Goal: Task Accomplishment & Management: Manage account settings

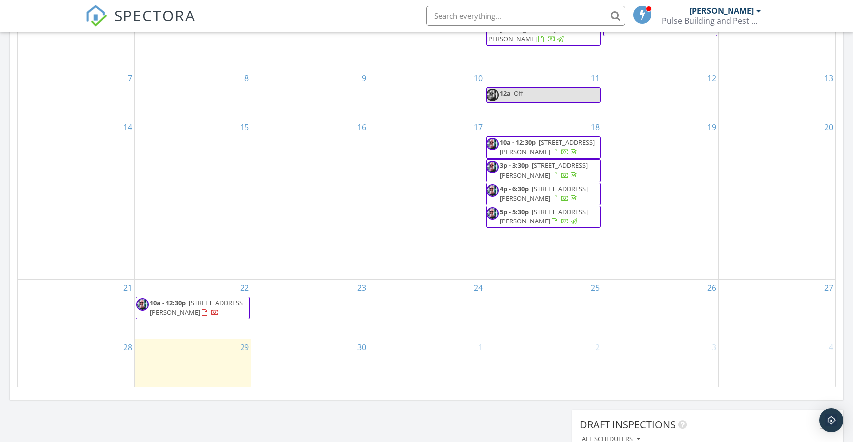
scroll to position [496, 0]
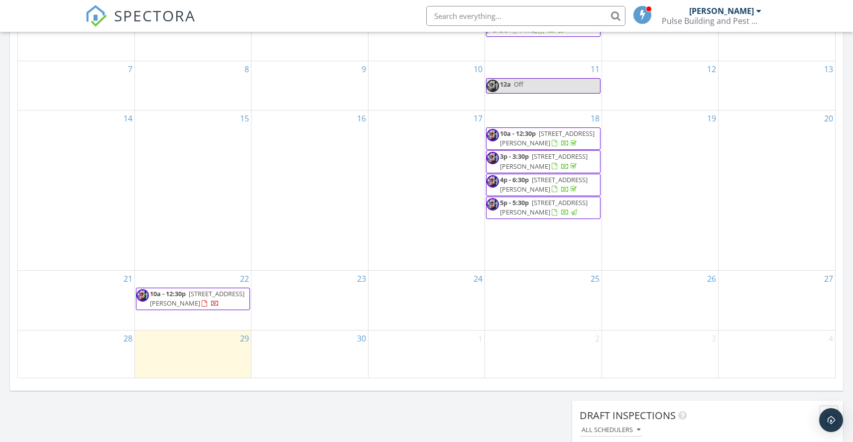
click at [166, 353] on div "29" at bounding box center [193, 354] width 116 height 47
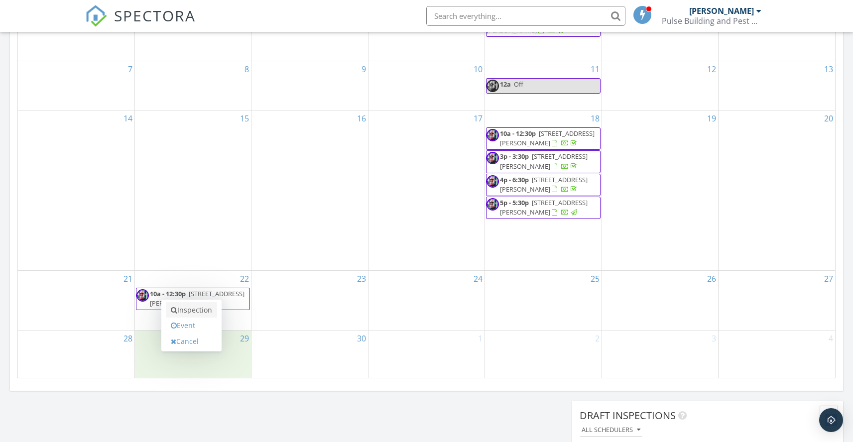
click at [189, 309] on link "Inspection" at bounding box center [191, 310] width 51 height 16
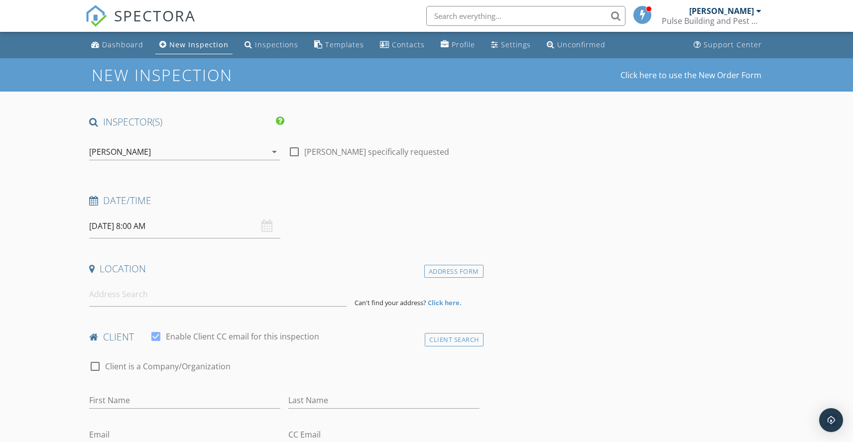
click at [198, 154] on div "[PERSON_NAME]" at bounding box center [177, 152] width 177 height 16
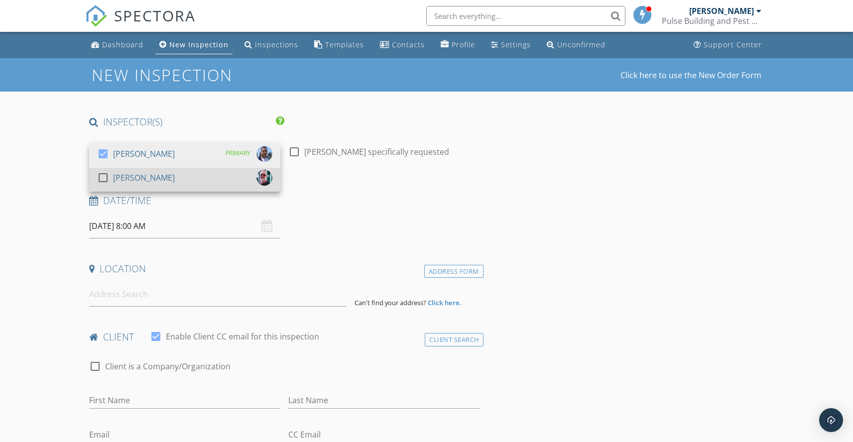
click at [99, 174] on div at bounding box center [103, 177] width 17 height 17
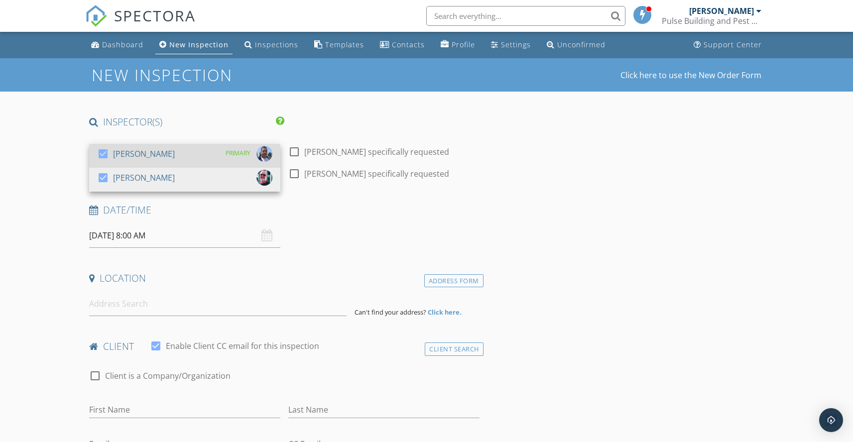
click at [103, 157] on div at bounding box center [103, 153] width 17 height 17
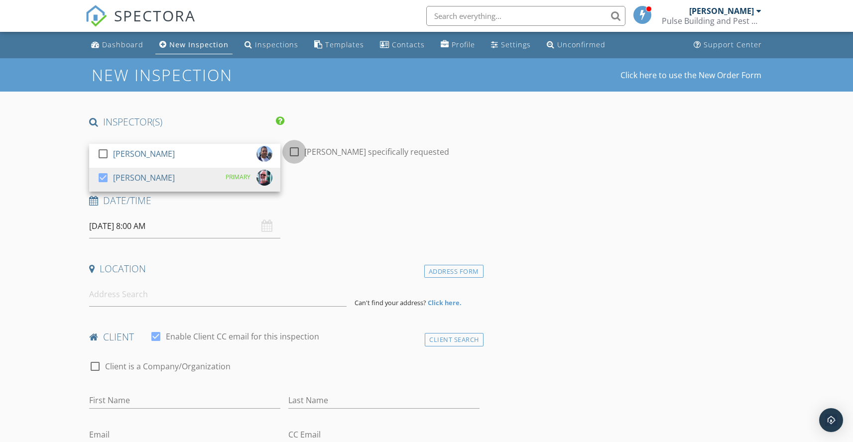
click at [290, 152] on div at bounding box center [294, 151] width 17 height 17
checkbox input "true"
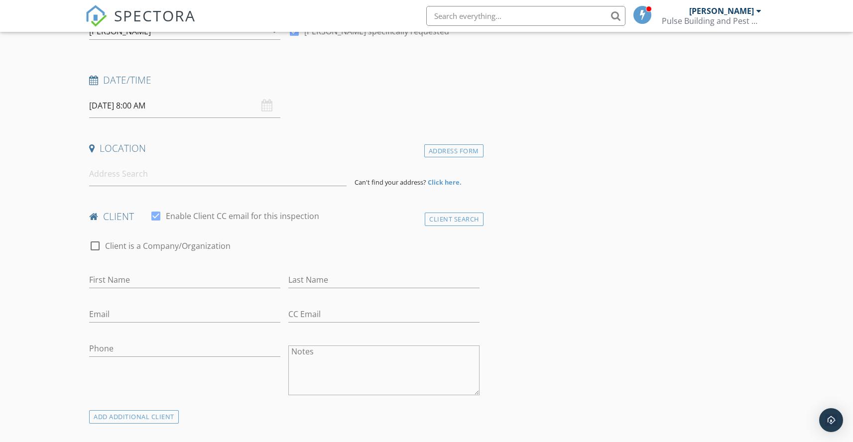
scroll to position [121, 0]
click at [225, 165] on input at bounding box center [218, 174] width 258 height 24
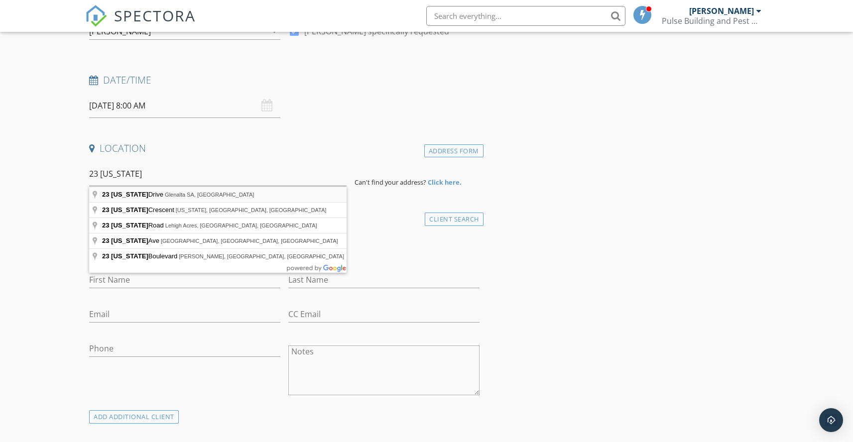
type input "23 Colorado Drive, Glenalta SA, Australia"
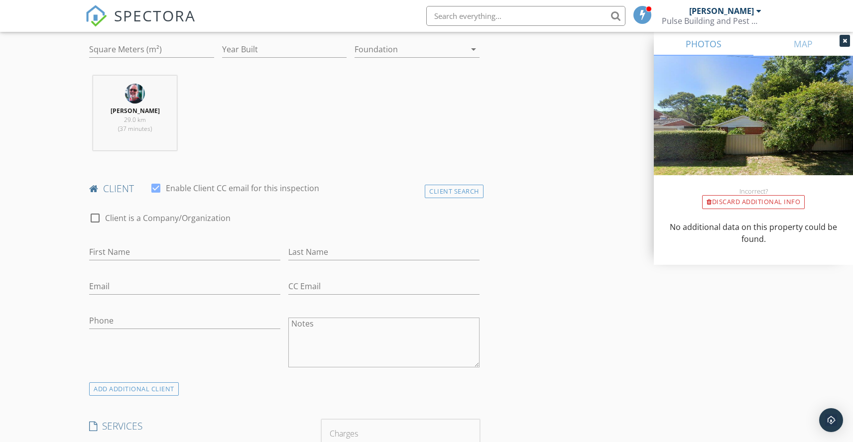
scroll to position [391, 0]
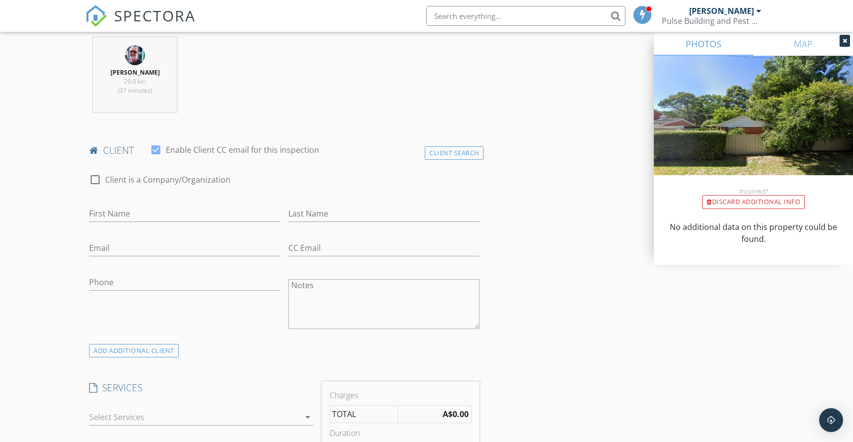
click at [97, 178] on div at bounding box center [95, 179] width 17 height 17
click at [92, 176] on div at bounding box center [95, 179] width 17 height 17
checkbox input "false"
click at [137, 212] on input "First Name" at bounding box center [184, 214] width 191 height 16
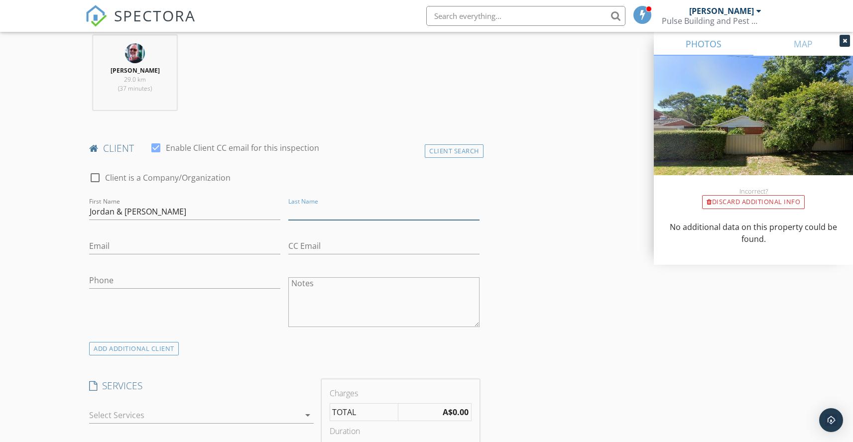
click at [317, 209] on input "Last Name" at bounding box center [383, 212] width 191 height 16
click at [117, 213] on input "Jordan & Isaac" at bounding box center [184, 212] width 191 height 16
drag, startPoint x: 155, startPoint y: 212, endPoint x: 176, endPoint y: 212, distance: 20.9
click at [176, 212] on input "Jordan Pokorny& Isaac" at bounding box center [184, 212] width 191 height 16
type input "Jordan Pokorny&"
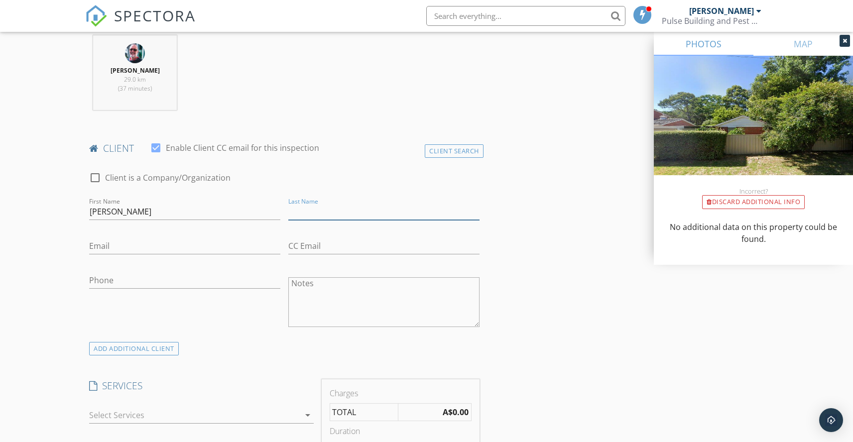
click at [315, 213] on input "Last Name" at bounding box center [383, 212] width 191 height 16
paste input "Isaac"
type input "[PERSON_NAME]"
click at [148, 213] on input "Jordan Pokorny&" at bounding box center [184, 212] width 191 height 16
type input "[PERSON_NAME] &"
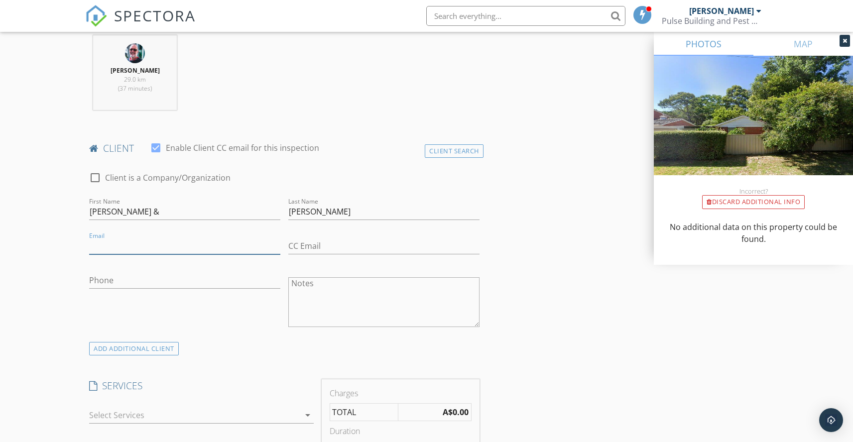
click at [114, 248] on input "Email" at bounding box center [184, 246] width 191 height 16
click at [112, 249] on input "Email" at bounding box center [184, 246] width 191 height 16
click at [111, 248] on input "Email" at bounding box center [184, 246] width 191 height 16
click at [105, 244] on input "Email" at bounding box center [184, 246] width 191 height 16
click at [104, 251] on input "Email" at bounding box center [184, 246] width 191 height 16
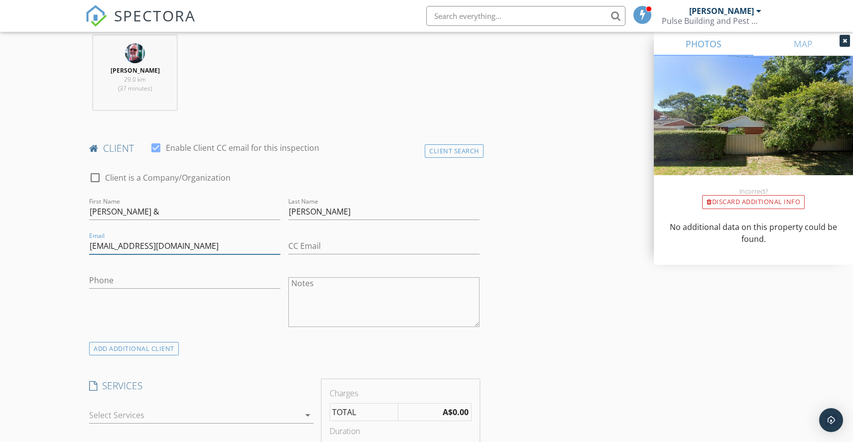
click at [121, 245] on input "jordan.p96@gmail.com" at bounding box center [184, 246] width 191 height 16
click at [234, 245] on input "[EMAIL_ADDRESS][DOMAIN_NAME]" at bounding box center [184, 246] width 191 height 16
type input "[EMAIL_ADDRESS][DOMAIN_NAME]"
click at [123, 281] on input "Phone" at bounding box center [184, 280] width 191 height 16
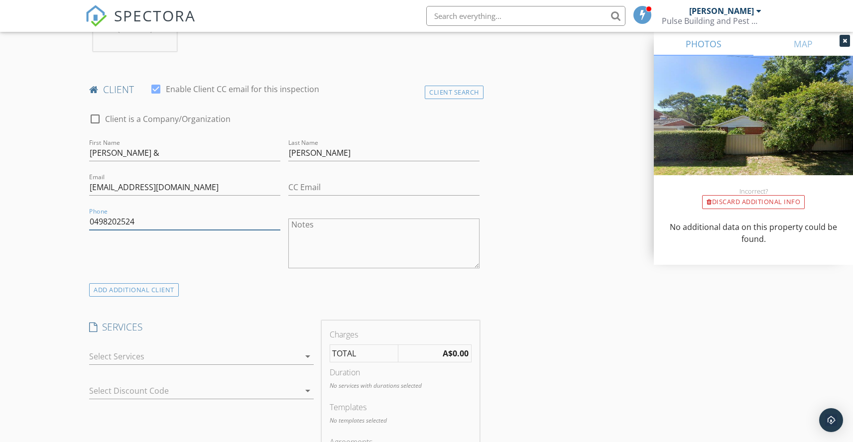
scroll to position [474, 0]
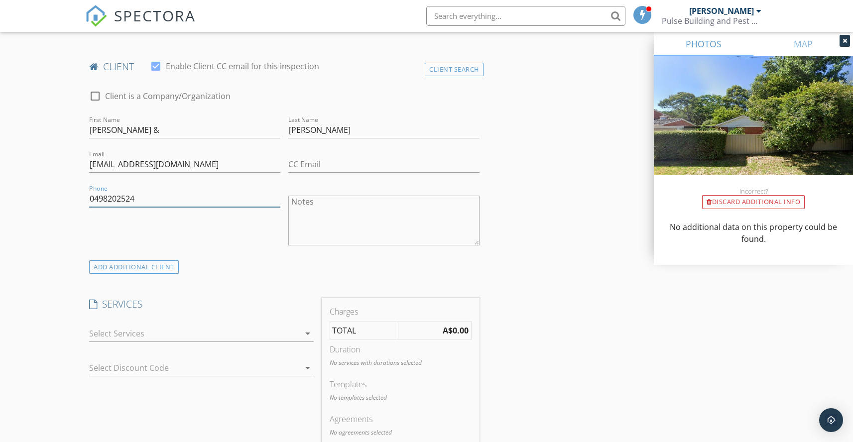
type input "0498202524"
click at [304, 333] on icon "arrow_drop_down" at bounding box center [308, 334] width 12 height 12
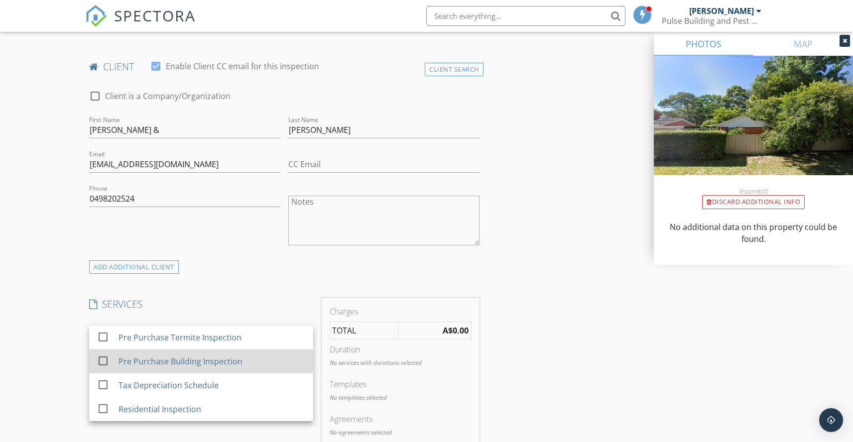
click at [103, 357] on div at bounding box center [103, 361] width 17 height 17
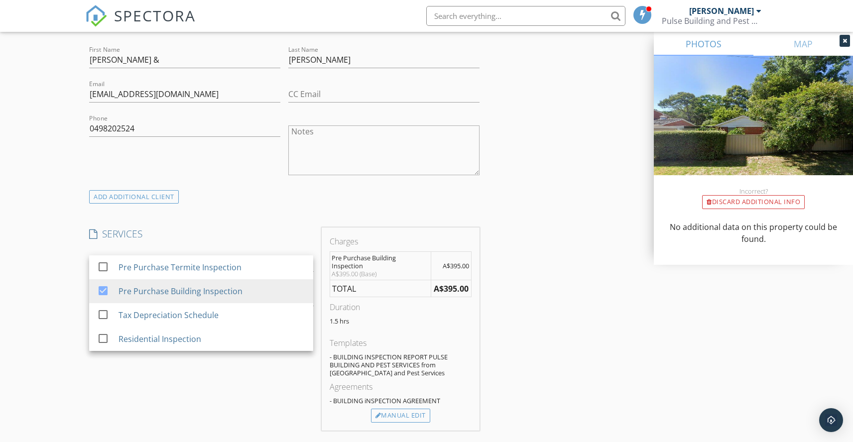
scroll to position [604, 0]
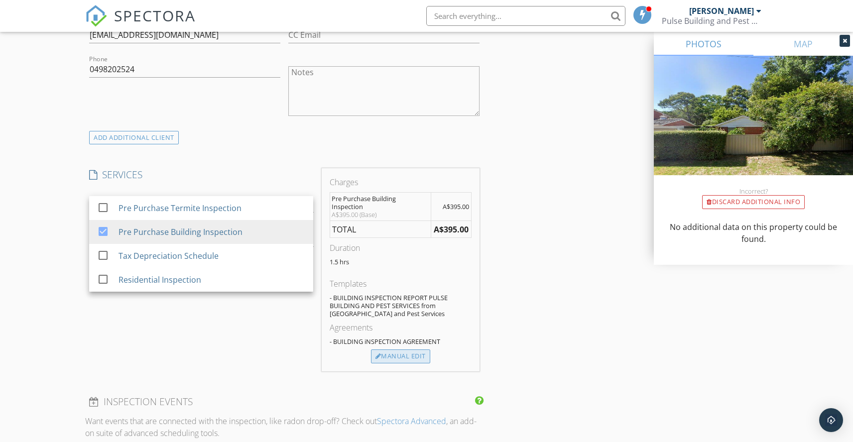
click at [395, 355] on div "Manual Edit" at bounding box center [400, 357] width 59 height 14
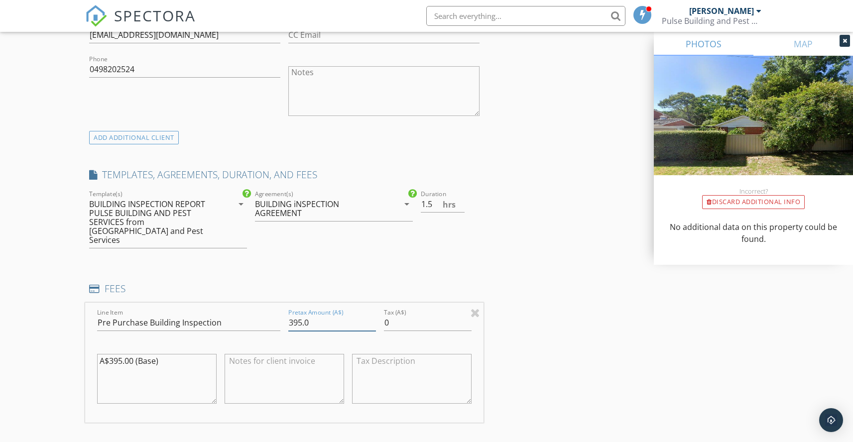
drag, startPoint x: 319, startPoint y: 314, endPoint x: 269, endPoint y: 317, distance: 50.4
click at [263, 316] on div "Line Item Pre Purchase Building Inspection Pretax Amount (A$) 395.0 Tax (A$) 0 …" at bounding box center [284, 363] width 398 height 120
type input "400"
click at [388, 315] on input "0" at bounding box center [428, 323] width 88 height 16
click at [391, 315] on input "040" at bounding box center [428, 323] width 88 height 16
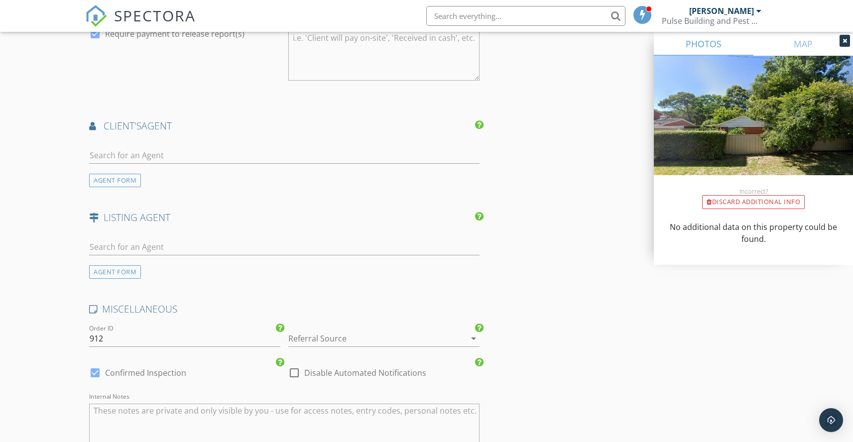
scroll to position [1241, 0]
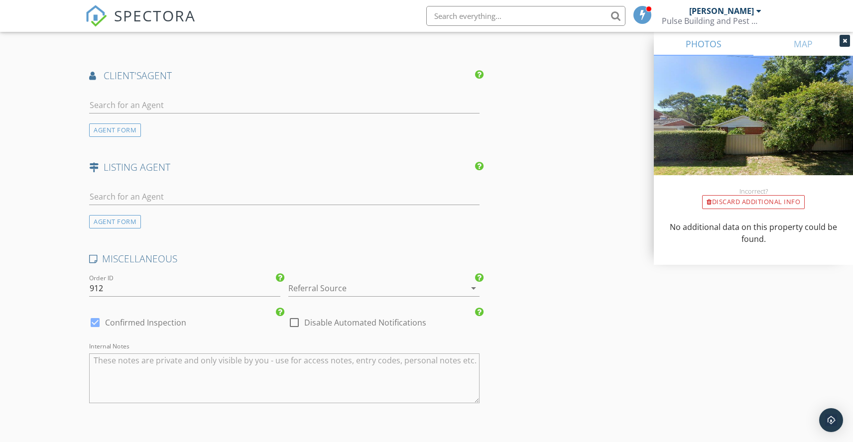
type input "40"
click at [143, 189] on input "text" at bounding box center [284, 197] width 390 height 16
type input "James"
click at [294, 315] on div at bounding box center [294, 322] width 17 height 17
checkbox input "true"
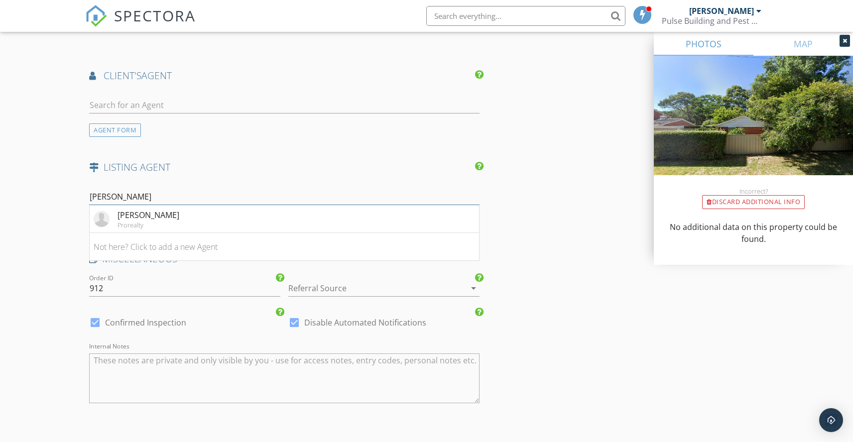
click at [179, 189] on input "James" at bounding box center [284, 197] width 390 height 16
drag, startPoint x: 129, startPoint y: 192, endPoint x: 74, endPoint y: 190, distance: 54.3
paste input "jamesr@ocre.com.au"
type input "jamesr@ocre.com.au"
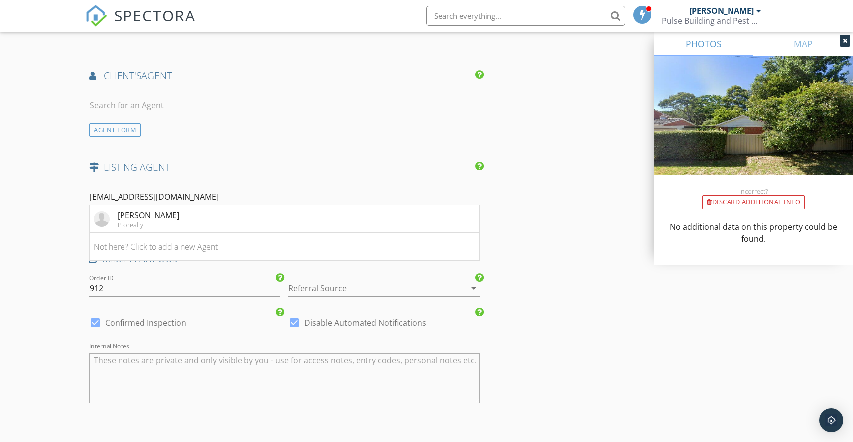
click at [170, 236] on li "Not here? Click to add a new Agent" at bounding box center [284, 247] width 389 height 28
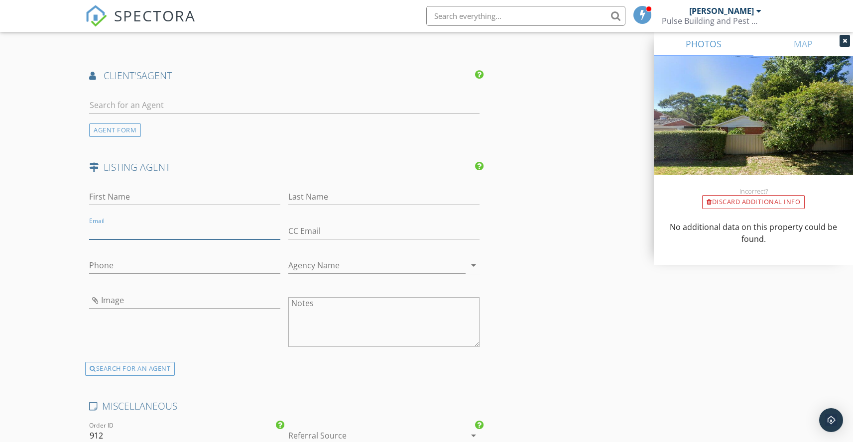
click at [135, 223] on input "Email" at bounding box center [184, 231] width 191 height 16
paste input "jamesr@ocre.com.au"
type input "jamesr@ocre.com.au"
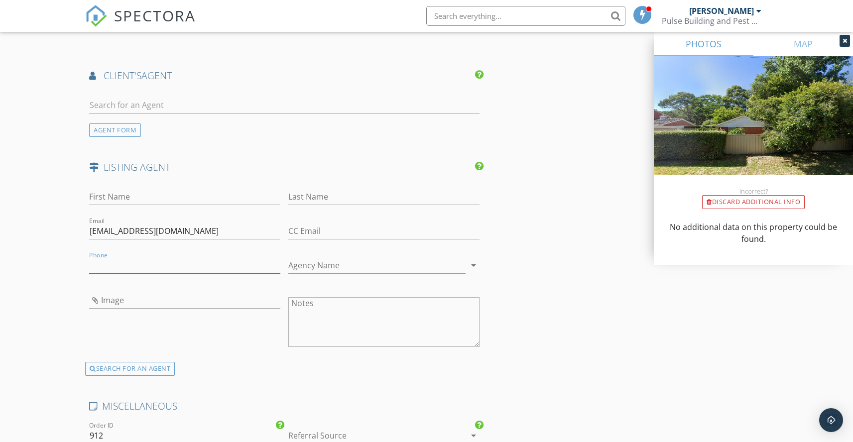
click at [108, 258] on input "Phone" at bounding box center [184, 266] width 191 height 16
paste input "0421 882 997"
type input "0421 882 997"
click at [121, 189] on input "First Name" at bounding box center [184, 197] width 191 height 16
type input "R"
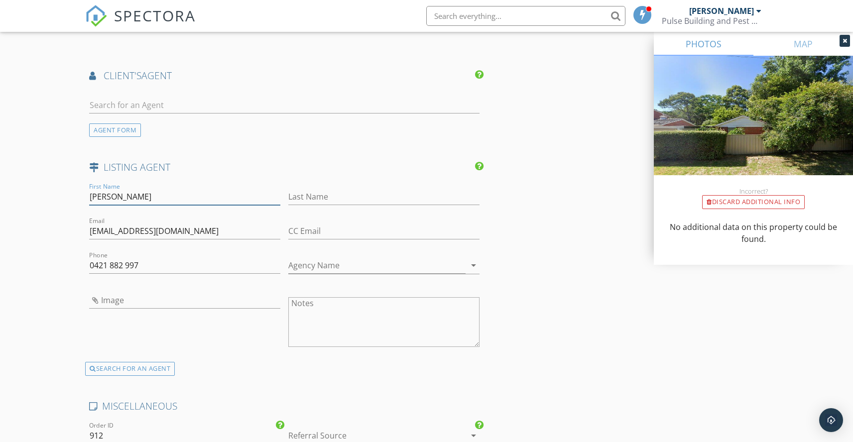
type input "James"
type input "Roberstson"
click at [322, 258] on input "Agency Name" at bounding box center [376, 266] width 177 height 16
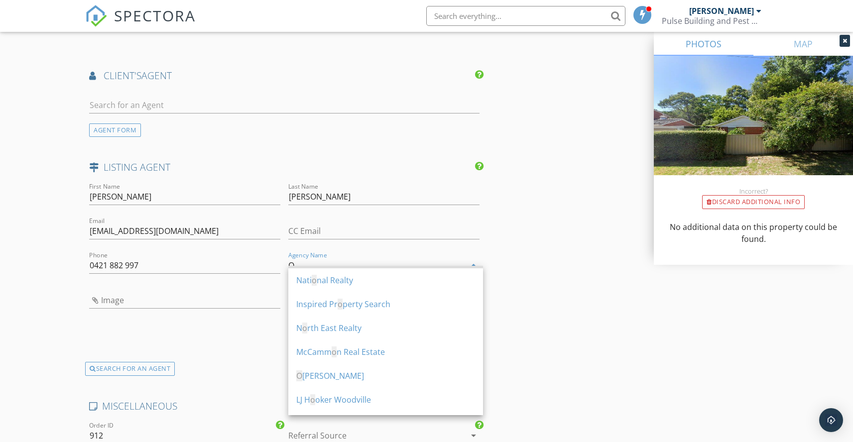
scroll to position [435, 0]
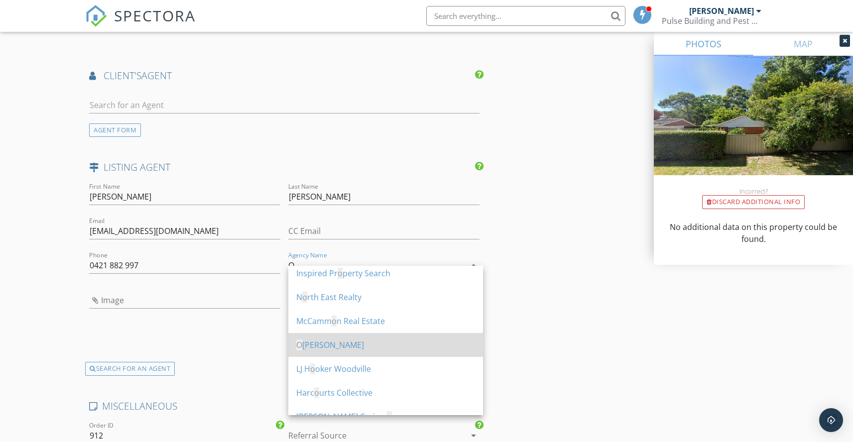
click at [318, 341] on div "O uwens Casserly" at bounding box center [385, 345] width 179 height 12
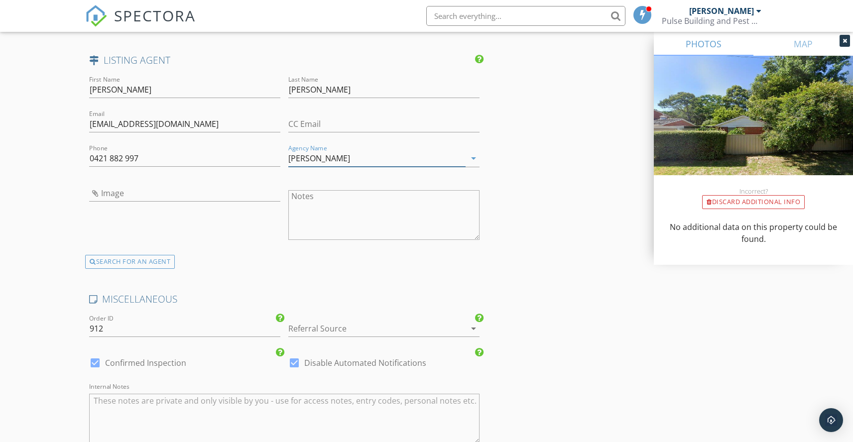
scroll to position [1356, 0]
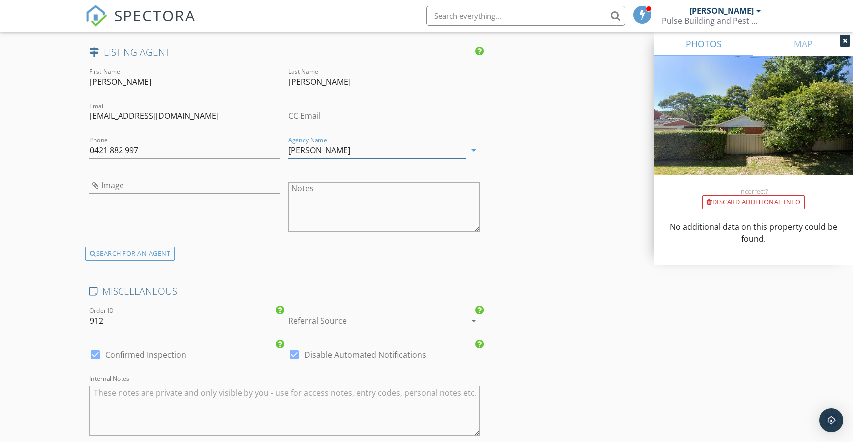
type input "Ouwens Casserly"
click at [334, 313] on div at bounding box center [369, 321] width 163 height 16
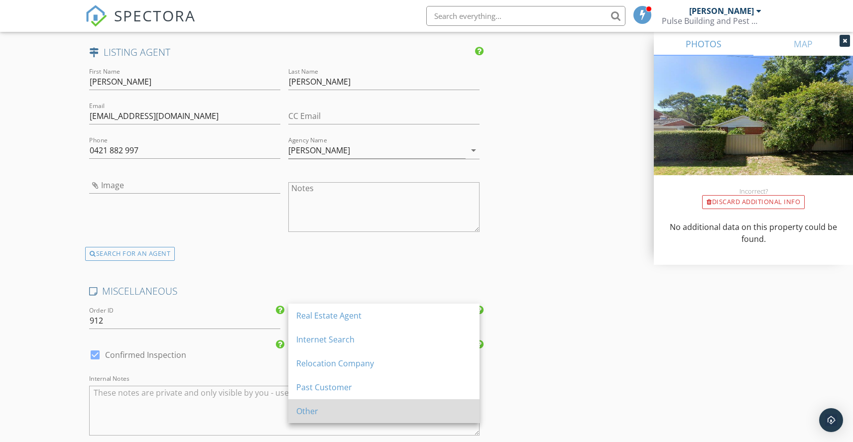
click at [319, 412] on div "Other" at bounding box center [383, 411] width 175 height 12
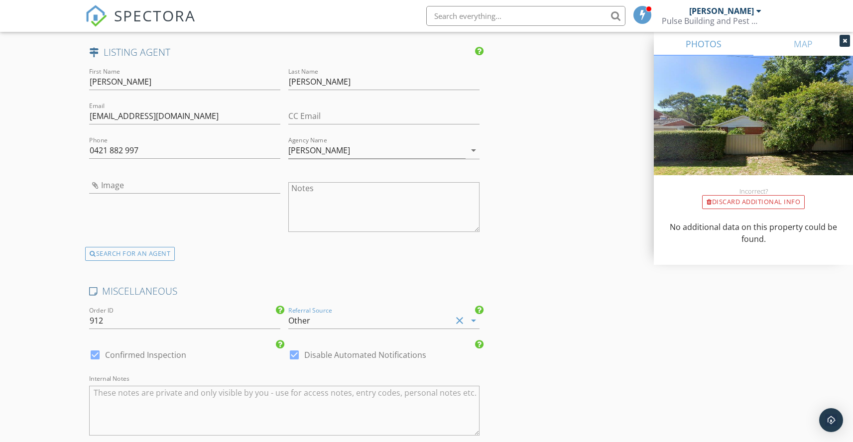
click at [178, 386] on textarea "Internal Notes" at bounding box center [284, 411] width 390 height 50
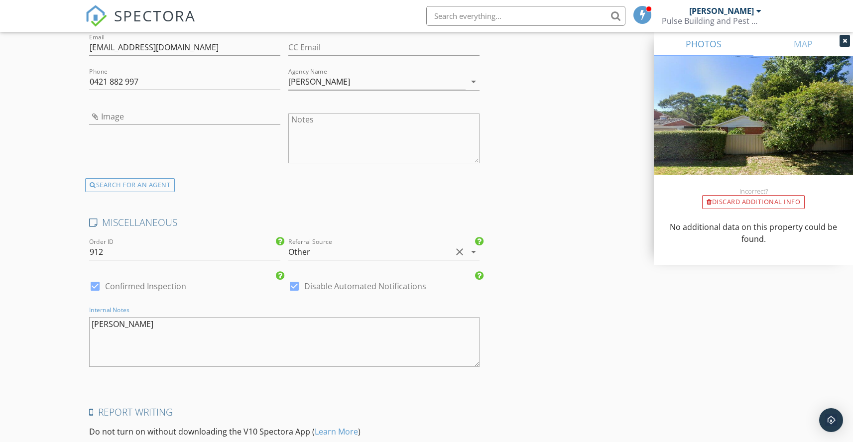
scroll to position [1535, 0]
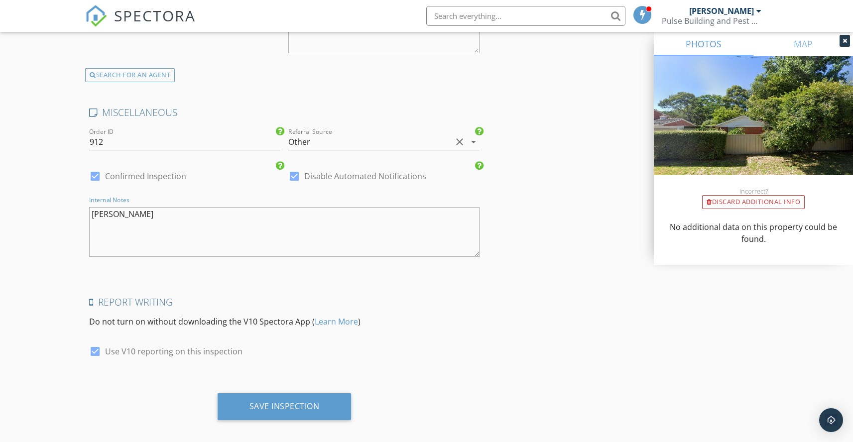
click at [152, 207] on textarea "Mary" at bounding box center [284, 232] width 390 height 50
type textarea "Mary Palatic"
click at [266, 402] on div "Save Inspection" at bounding box center [285, 407] width 70 height 10
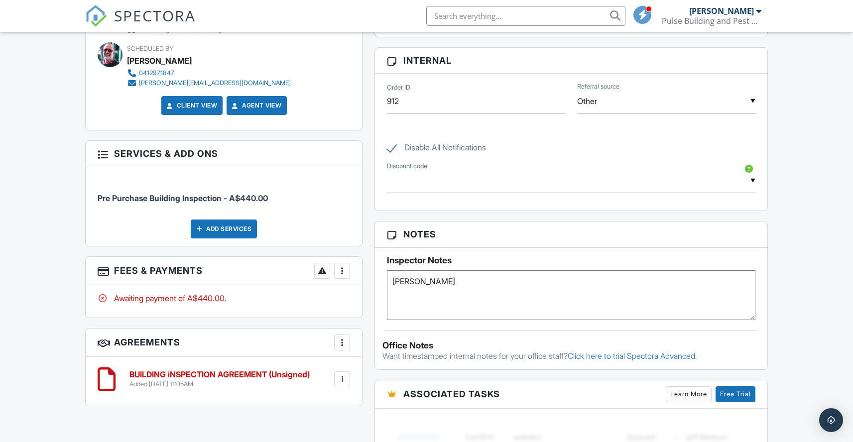
scroll to position [619, 0]
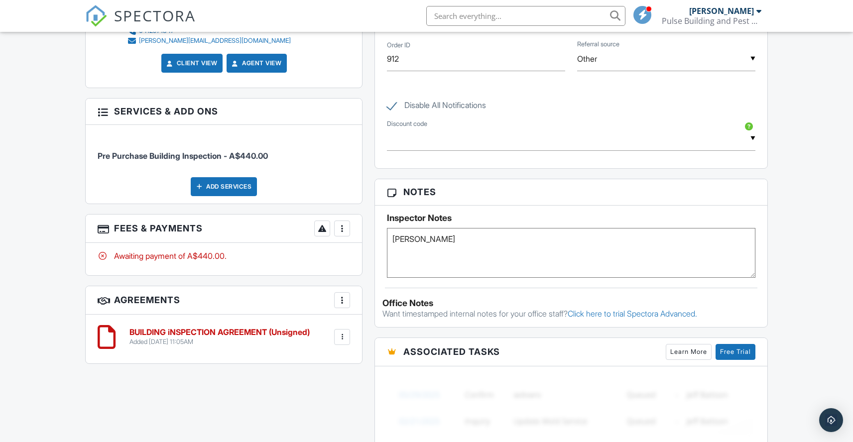
click at [455, 232] on textarea "[PERSON_NAME]" at bounding box center [571, 253] width 368 height 50
click at [454, 236] on textarea "[PERSON_NAME]" at bounding box center [571, 253] width 368 height 50
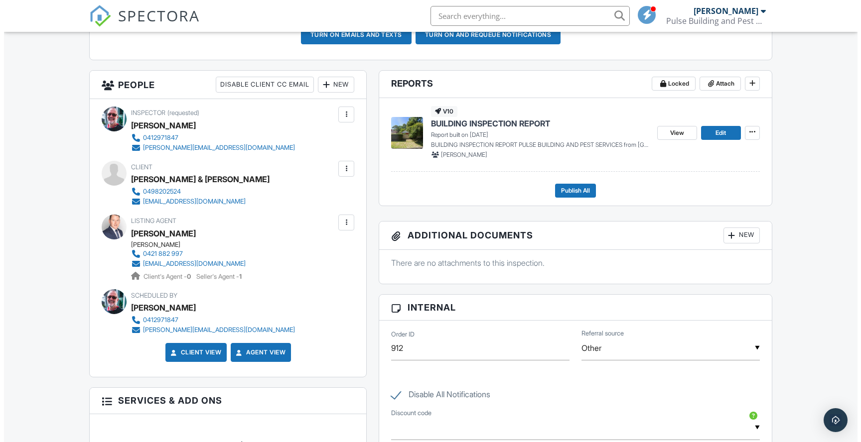
scroll to position [0, 0]
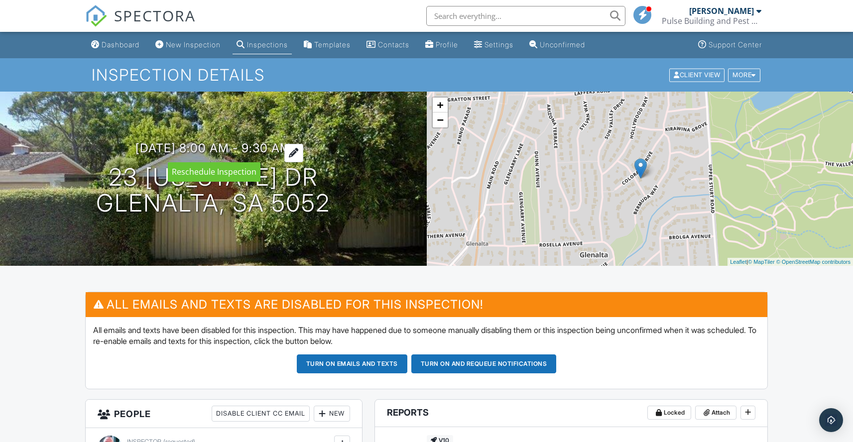
type textarea "[PERSON_NAME]"
click at [247, 148] on h3 "29/09/2025 8:00 am - 9:30 am" at bounding box center [212, 147] width 155 height 13
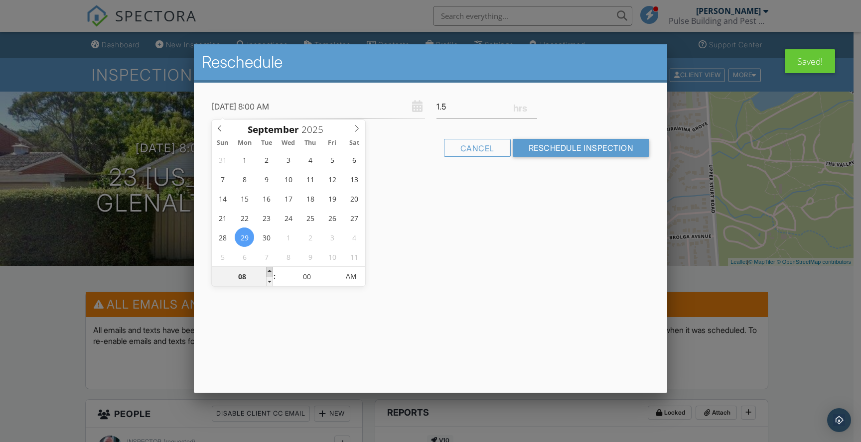
type input "29/09/2025 9:00 AM"
type input "09"
click at [270, 270] on span at bounding box center [269, 272] width 7 height 10
type input "29/09/2025 10:00 AM"
type input "10"
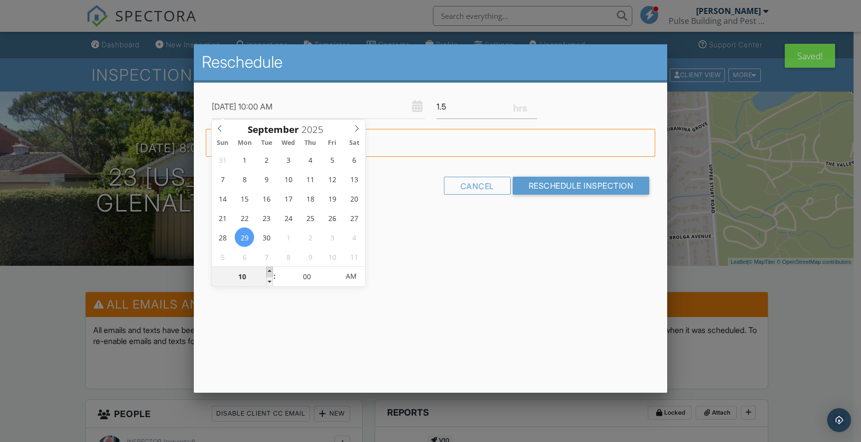
click at [270, 270] on span at bounding box center [269, 272] width 7 height 10
type input "29/09/2025 11:00 AM"
type input "11"
click at [270, 270] on span at bounding box center [269, 272] width 7 height 10
type input "29/09/2025 12:00 PM"
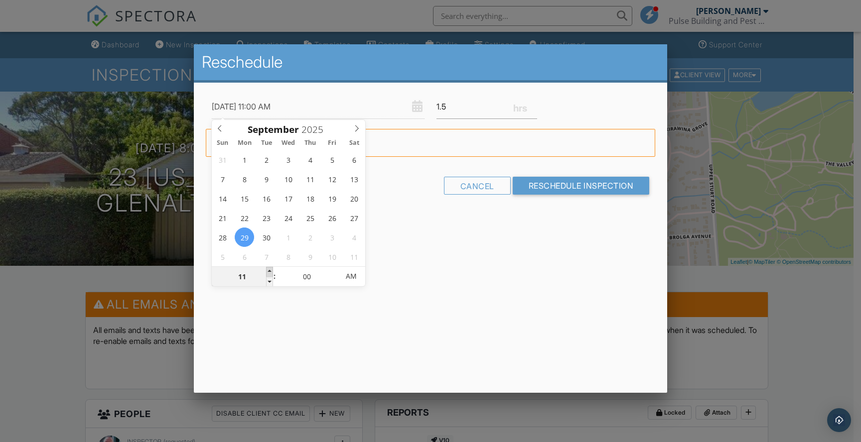
type input "12"
click at [270, 270] on span at bounding box center [269, 272] width 7 height 10
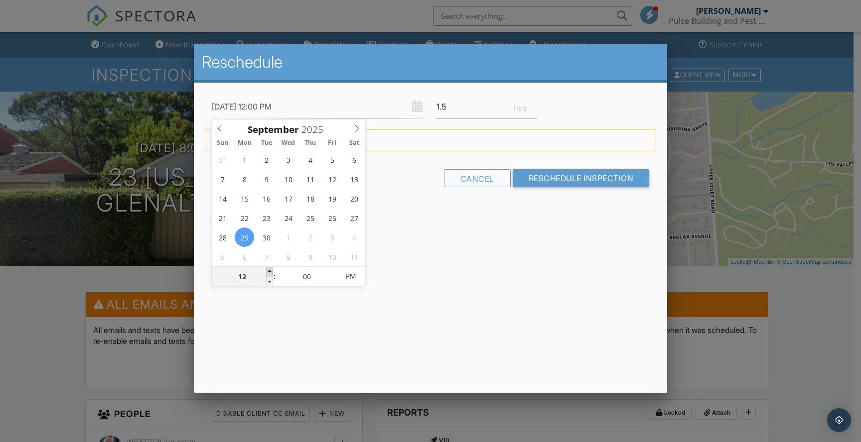
type input "29/09/2025 1:00 PM"
type input "01"
click at [270, 270] on span at bounding box center [269, 272] width 7 height 10
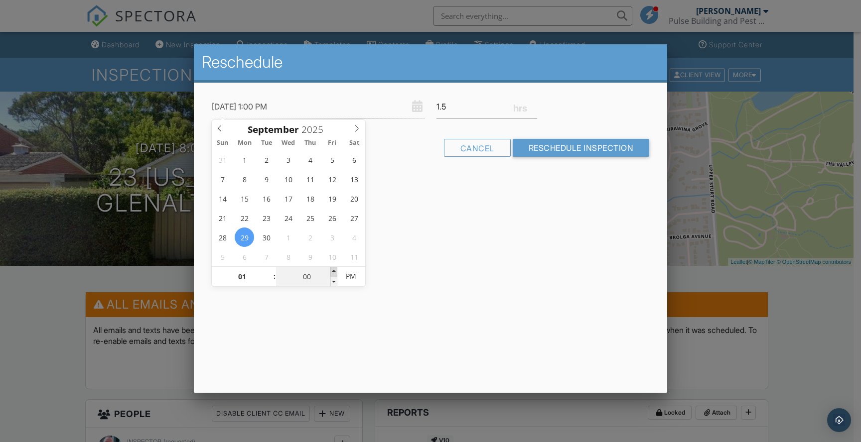
type input "29/09/2025 1:05 PM"
type input "05"
click at [333, 270] on span at bounding box center [333, 272] width 7 height 10
type input "29/09/2025 1:10 PM"
type input "10"
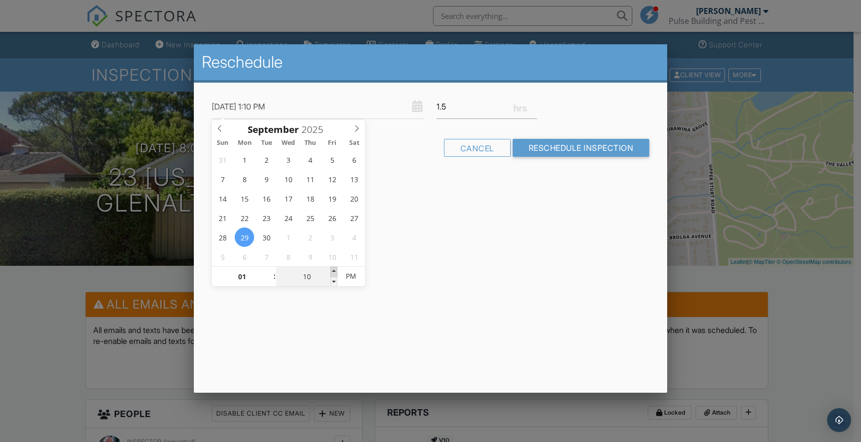
click at [333, 270] on span at bounding box center [333, 272] width 7 height 10
type input "29/09/2025 1:15 PM"
type input "15"
click at [333, 270] on span at bounding box center [333, 272] width 7 height 10
type input "29/09/2025 1:20 PM"
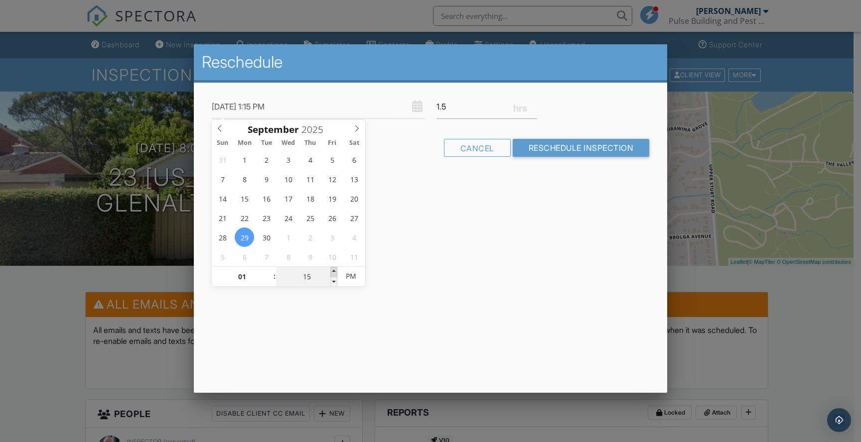
type input "20"
click at [333, 270] on span at bounding box center [333, 272] width 7 height 10
type input "29/09/2025 1:25 PM"
type input "25"
click at [333, 270] on span at bounding box center [333, 272] width 7 height 10
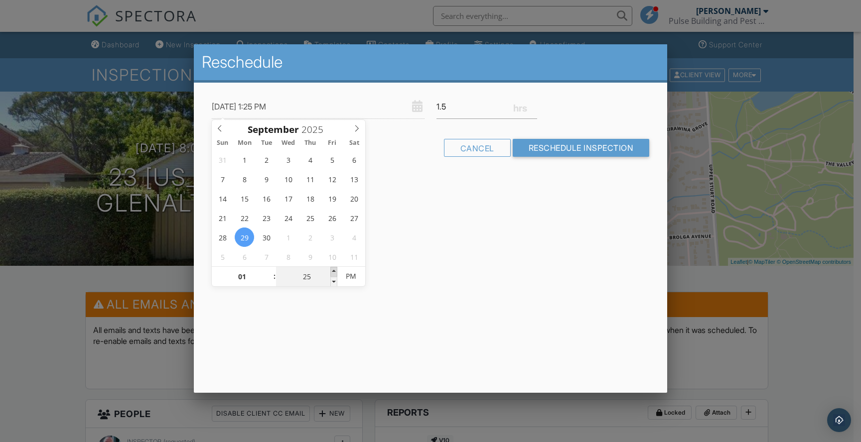
type input "29/09/2025 1:30 PM"
type input "30"
click at [333, 270] on span at bounding box center [333, 272] width 7 height 10
click at [577, 148] on input "Reschedule Inspection" at bounding box center [581, 148] width 137 height 18
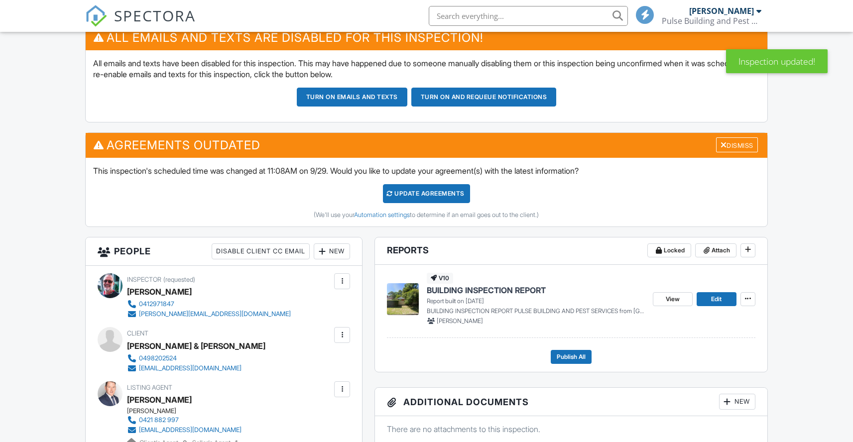
scroll to position [291, 0]
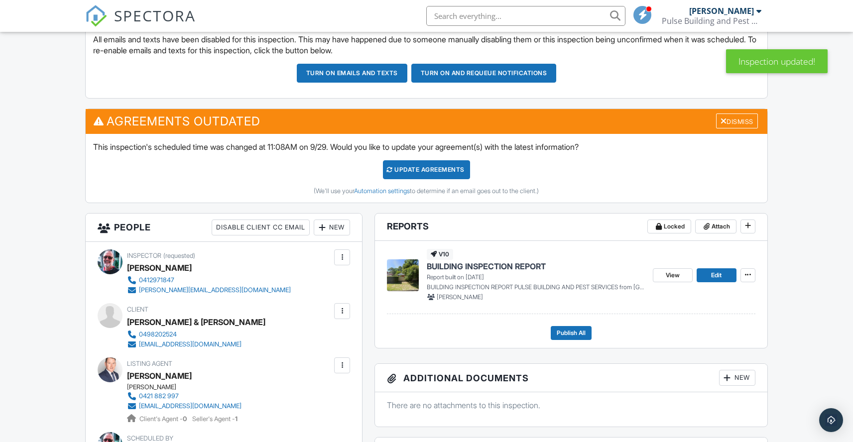
click at [430, 165] on div "Update Agreements" at bounding box center [426, 169] width 87 height 19
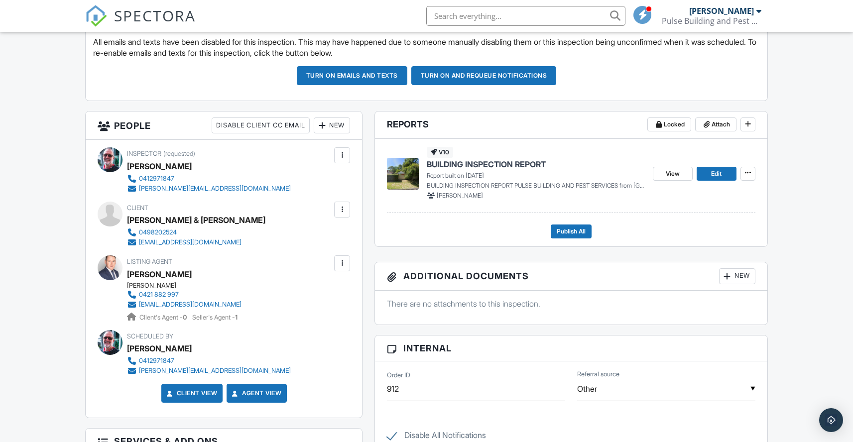
scroll to position [275, 0]
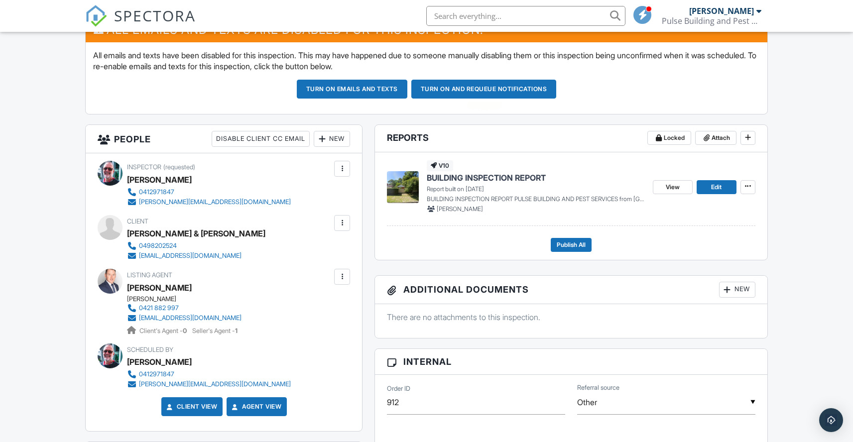
click at [465, 88] on button "Turn on and Requeue Notifications" at bounding box center [483, 89] width 145 height 19
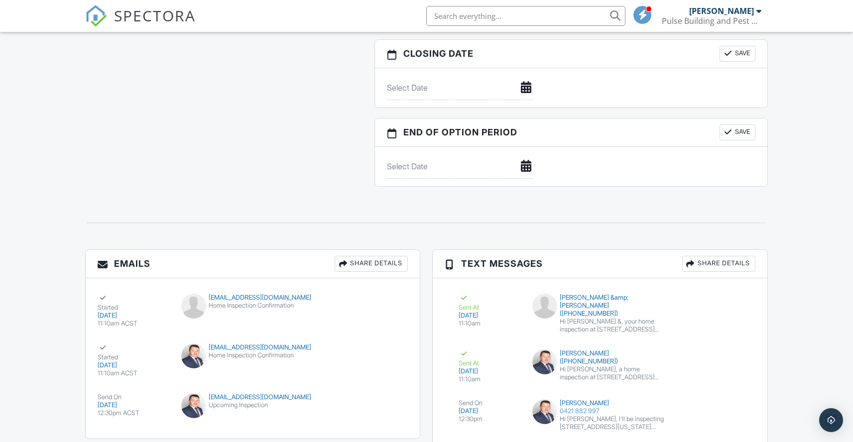
scroll to position [969, 0]
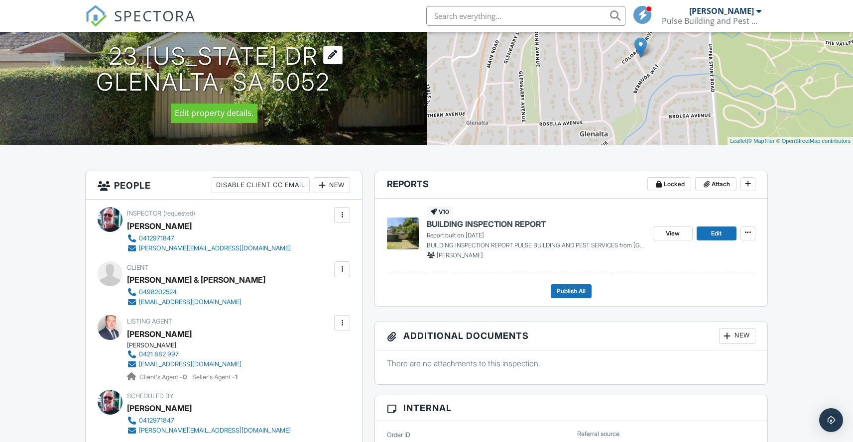
scroll to position [212, 0]
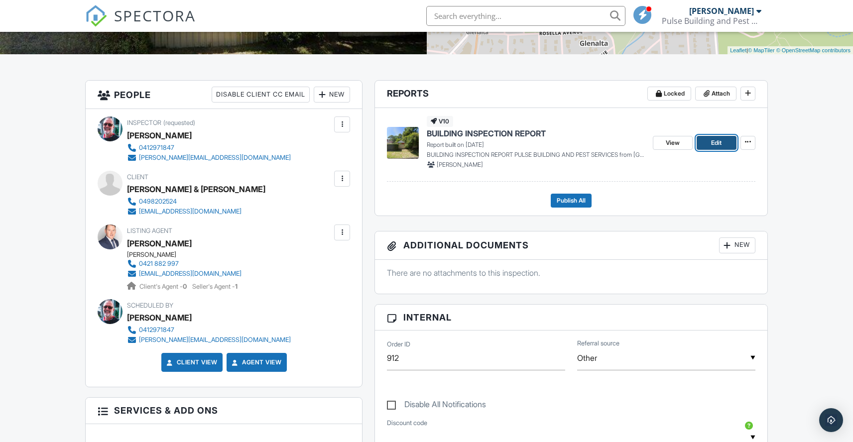
click at [711, 141] on span "Edit" at bounding box center [716, 143] width 10 height 10
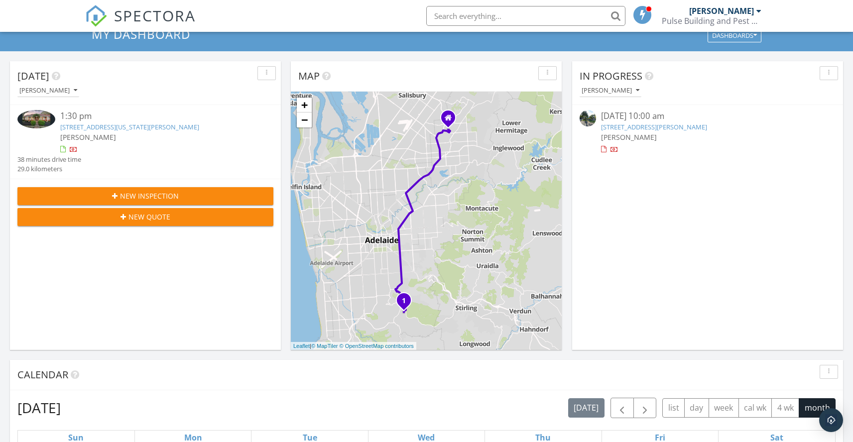
scroll to position [40, 0]
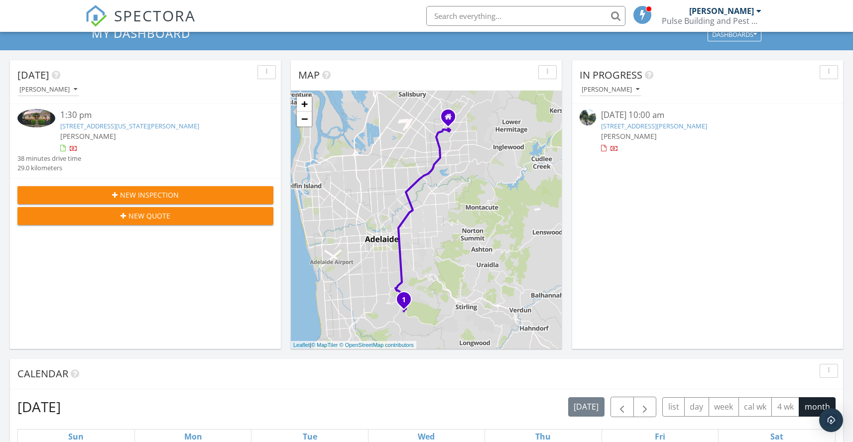
click at [652, 126] on link "13 Cameron Ct, Redwood Park, SA 5097" at bounding box center [654, 126] width 106 height 9
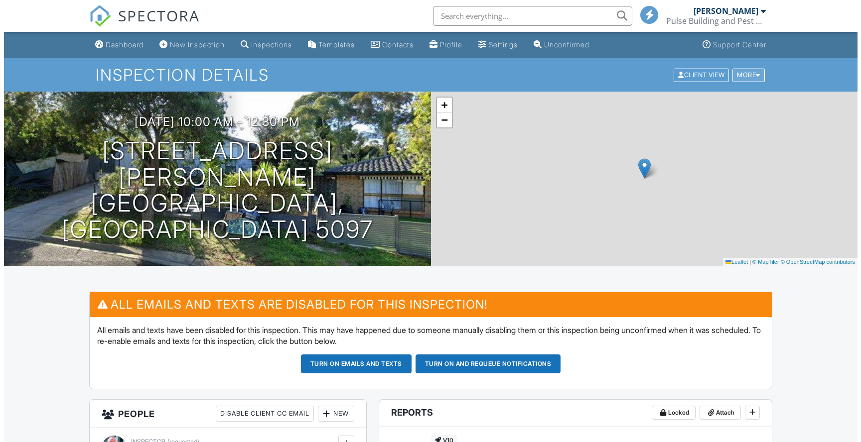
scroll to position [2, 0]
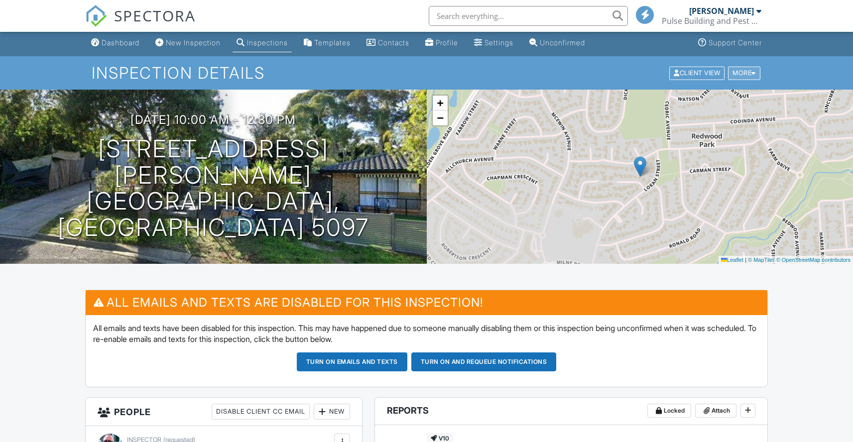
click at [751, 72] on div "More" at bounding box center [744, 72] width 32 height 13
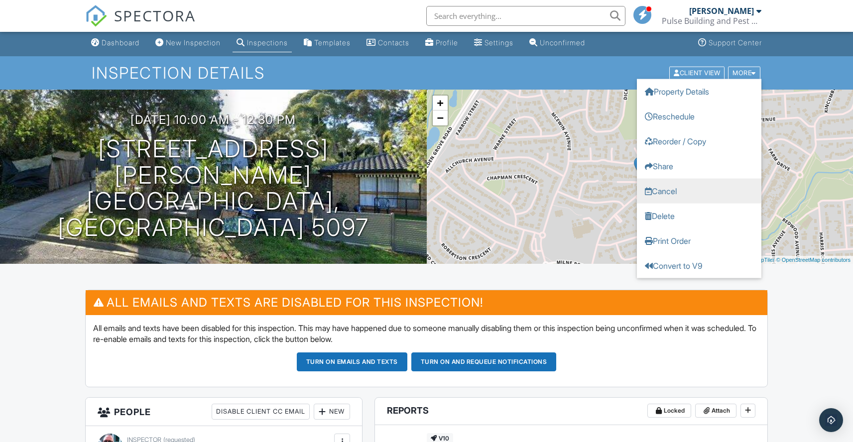
click at [668, 193] on link "Cancel" at bounding box center [699, 190] width 125 height 25
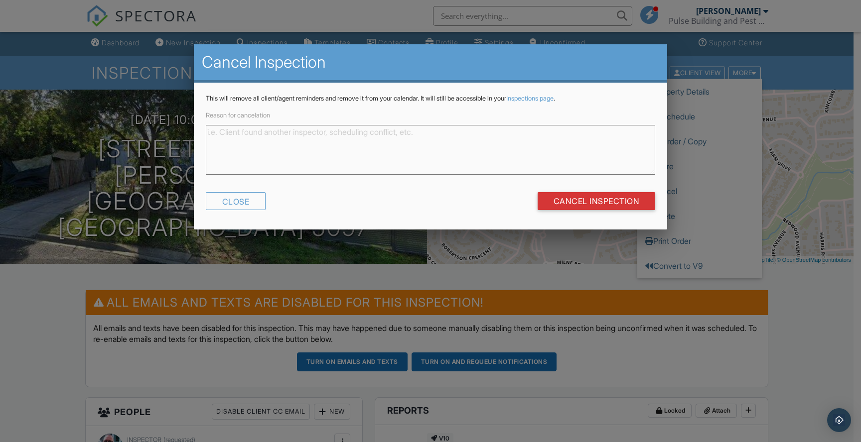
click at [221, 136] on textarea "Reason for cancelation" at bounding box center [430, 150] width 449 height 50
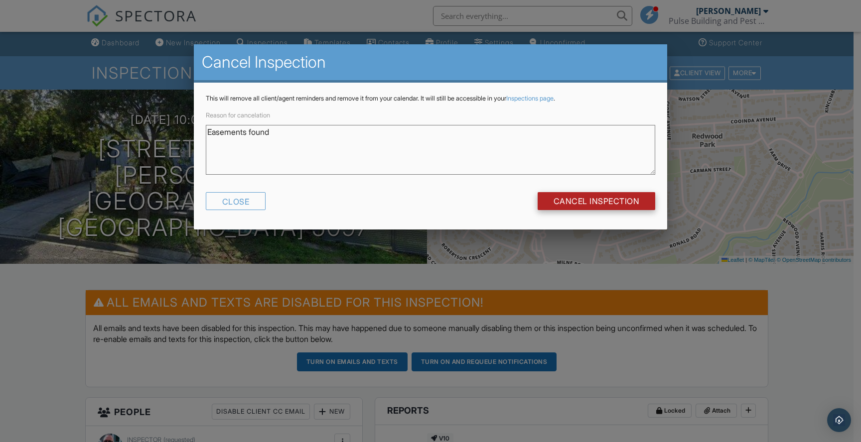
type textarea "Easements found"
click at [565, 197] on input "Cancel Inspection" at bounding box center [597, 201] width 118 height 18
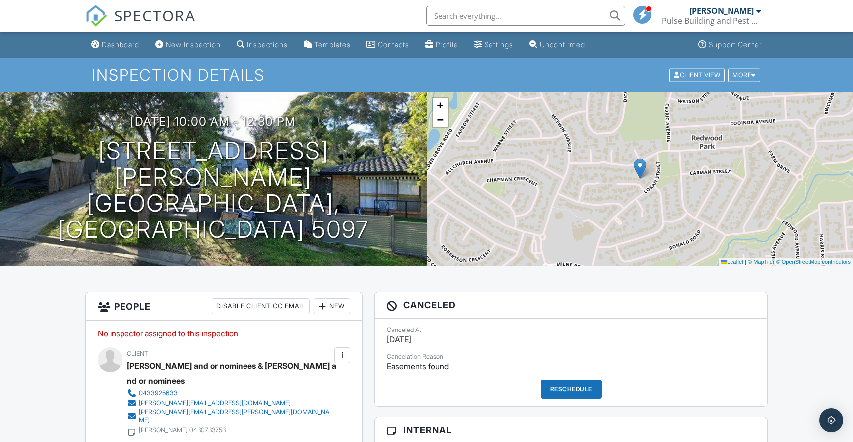
click at [110, 43] on div "Dashboard" at bounding box center [121, 44] width 38 height 8
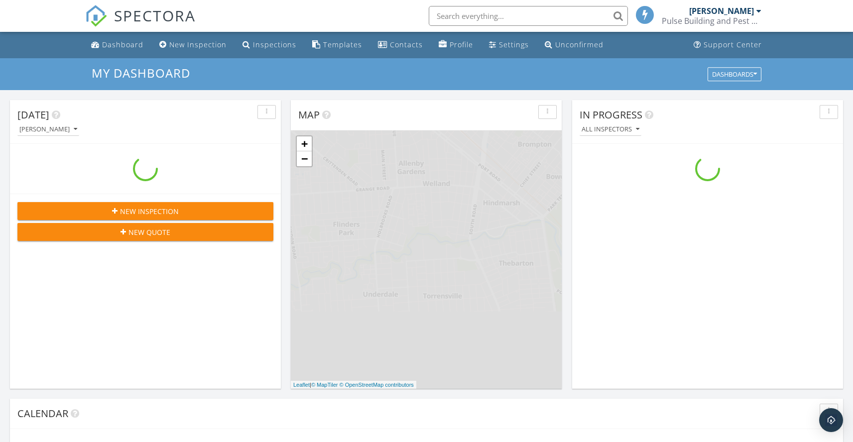
scroll to position [922, 869]
